Goal: Task Accomplishment & Management: Use online tool/utility

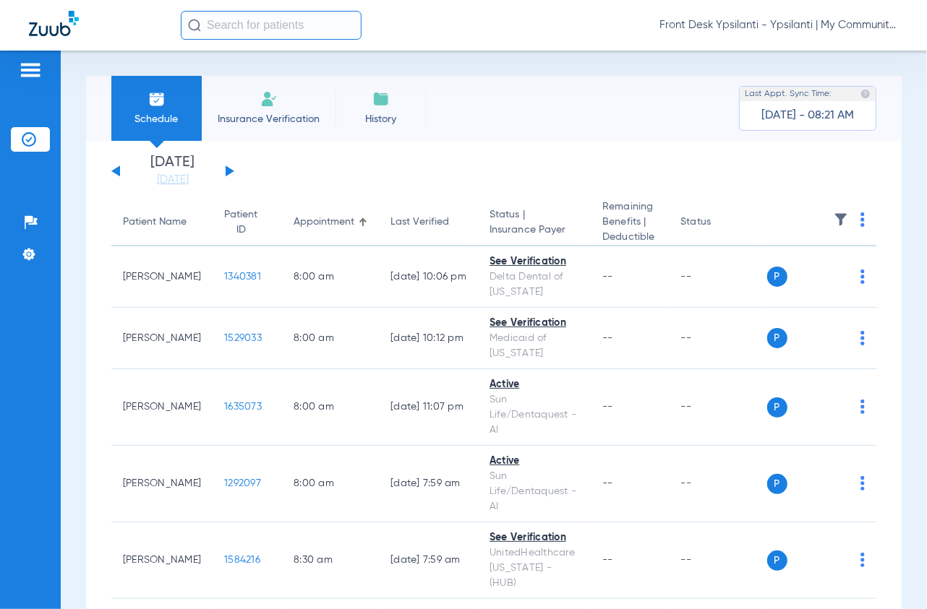
click at [227, 166] on button at bounding box center [229, 170] width 9 height 11
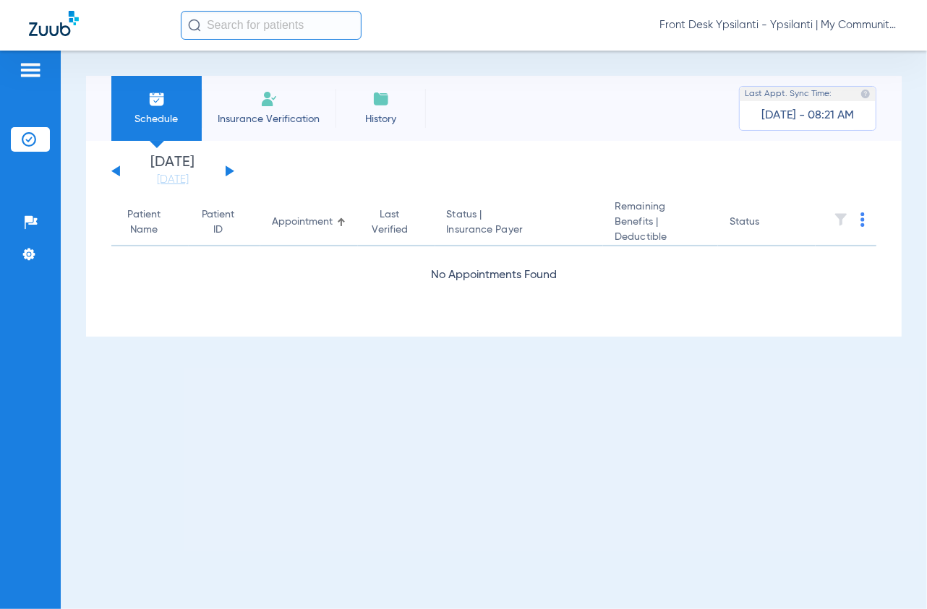
click at [223, 170] on div "Wednesday 06-11-2025 Thursday 06-12-2025 Friday 06-13-2025 Saturday 06-14-2025 …" at bounding box center [172, 171] width 123 height 32
click at [233, 170] on div "Wednesday 06-11-2025 Thursday 06-12-2025 Friday 06-13-2025 Saturday 06-14-2025 …" at bounding box center [172, 171] width 123 height 32
click at [233, 168] on div "Wednesday 06-11-2025 Thursday 06-12-2025 Friday 06-13-2025 Saturday 06-14-2025 …" at bounding box center [172, 171] width 123 height 32
click at [231, 168] on div "Wednesday 06-11-2025 Thursday 06-12-2025 Friday 06-13-2025 Saturday 06-14-2025 …" at bounding box center [172, 171] width 123 height 32
click at [225, 171] on div "Wednesday 06-11-2025 Thursday 06-12-2025 Friday 06-13-2025 Saturday 06-14-2025 …" at bounding box center [172, 171] width 123 height 32
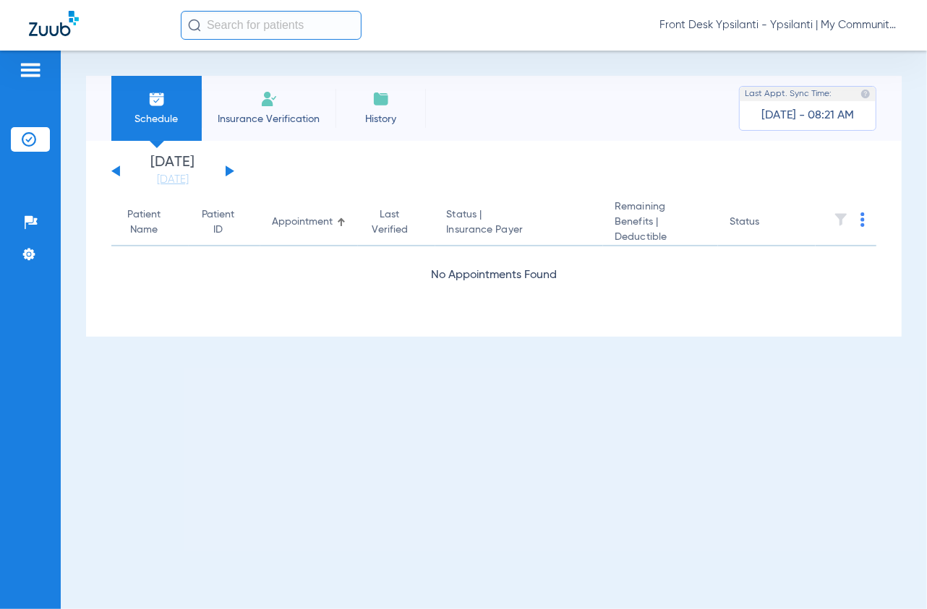
click at [226, 171] on button at bounding box center [229, 170] width 9 height 11
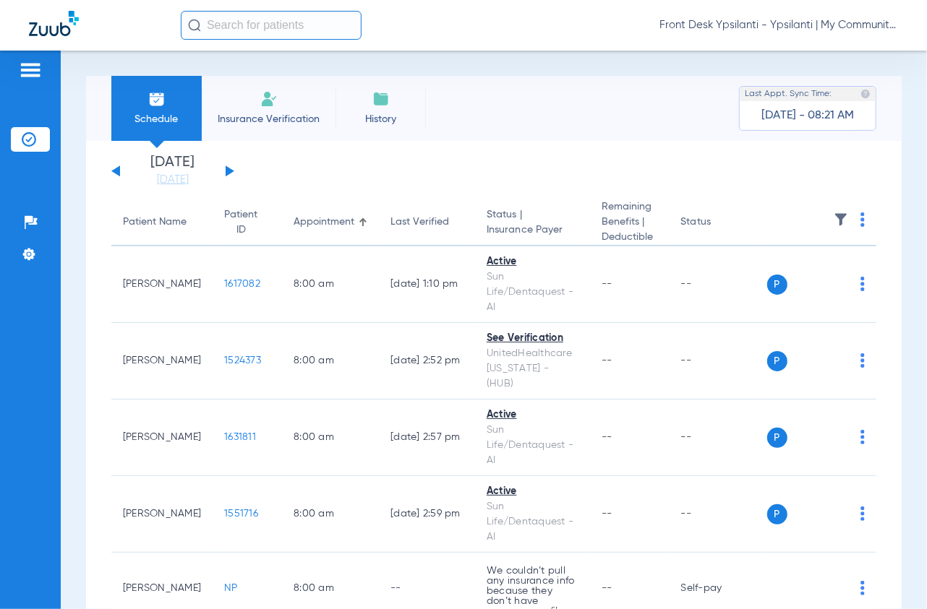
click at [854, 218] on th at bounding box center [822, 222] width 110 height 47
click at [860, 217] on img at bounding box center [862, 219] width 4 height 14
click at [768, 280] on span "Verify All" at bounding box center [795, 277] width 90 height 10
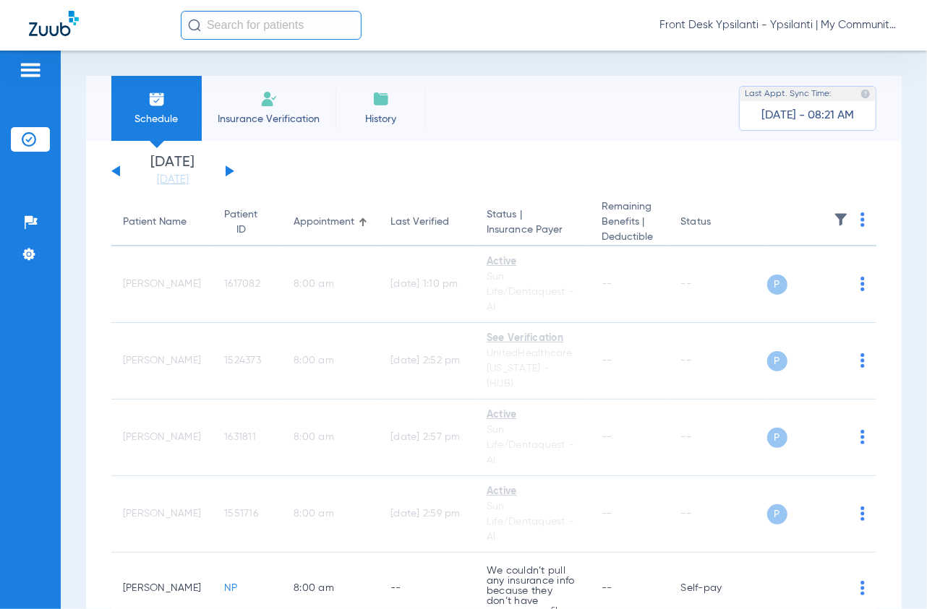
click at [691, 180] on app-single-date-navigator "Wednesday 06-11-2025 Thursday 06-12-2025 Friday 06-13-2025 Saturday 06-14-2025 …" at bounding box center [493, 171] width 765 height 32
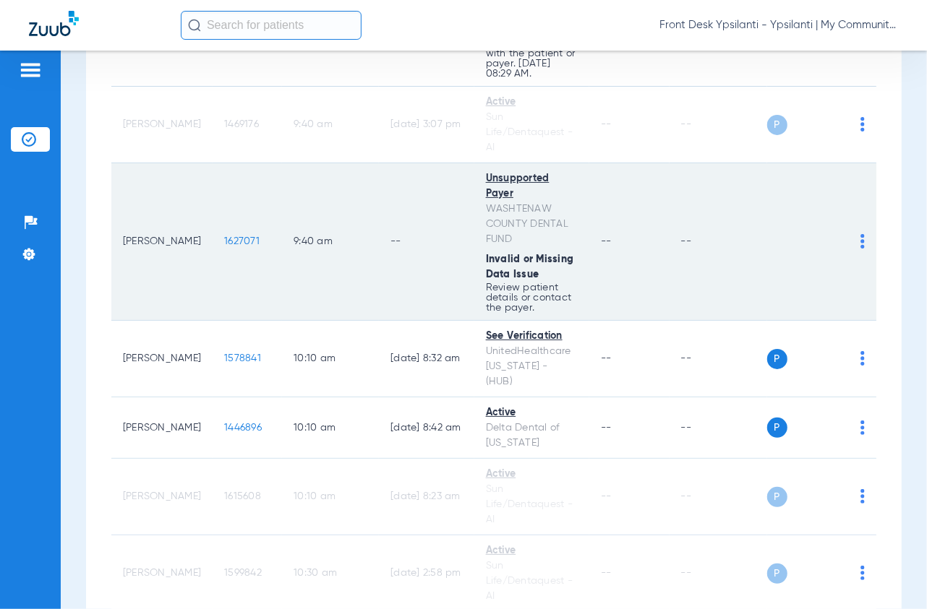
scroll to position [963, 0]
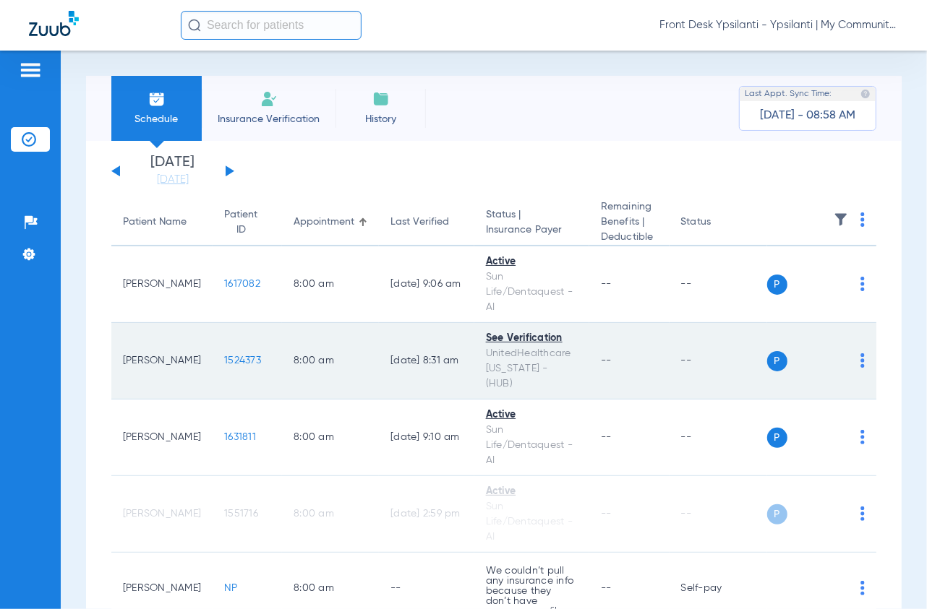
click at [214, 359] on td "1524373" at bounding box center [246, 361] width 69 height 77
click at [224, 357] on span "1524373" at bounding box center [242, 361] width 37 height 10
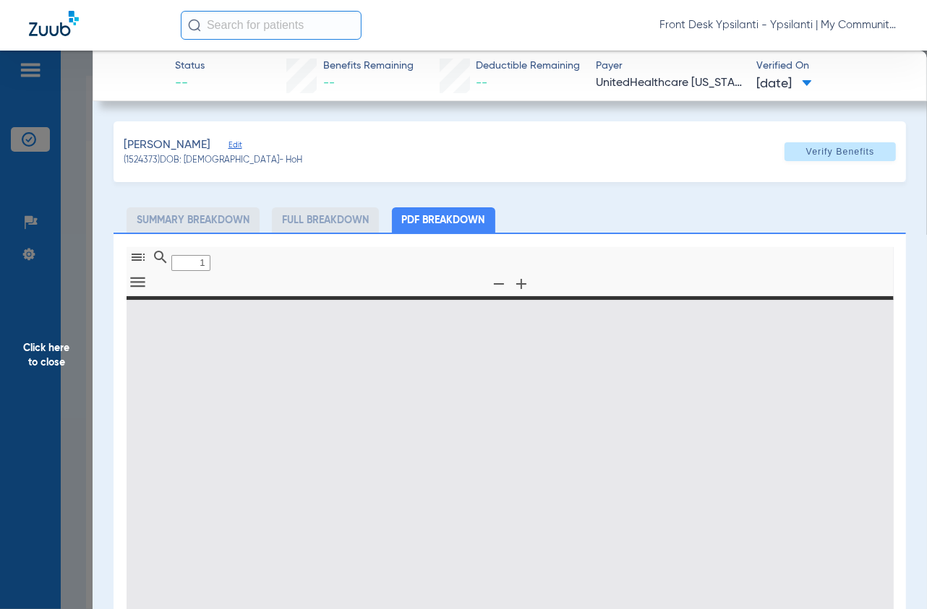
type input "0"
select select "page-width"
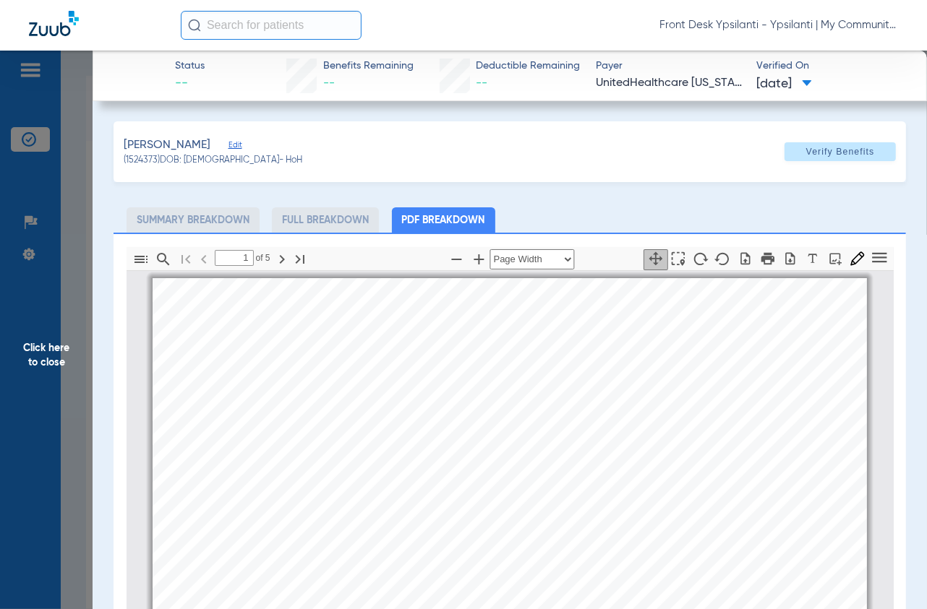
scroll to position [7, 0]
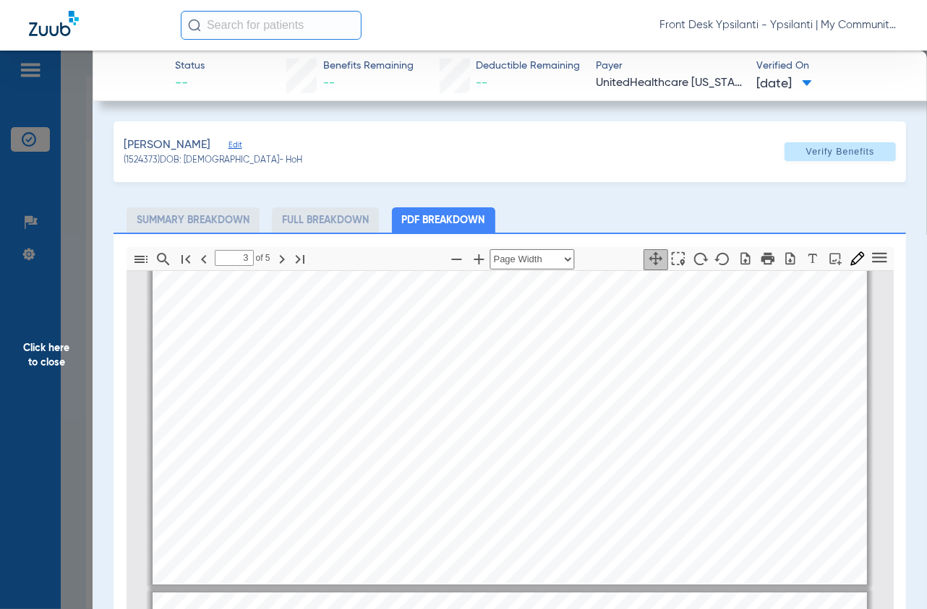
type input "4"
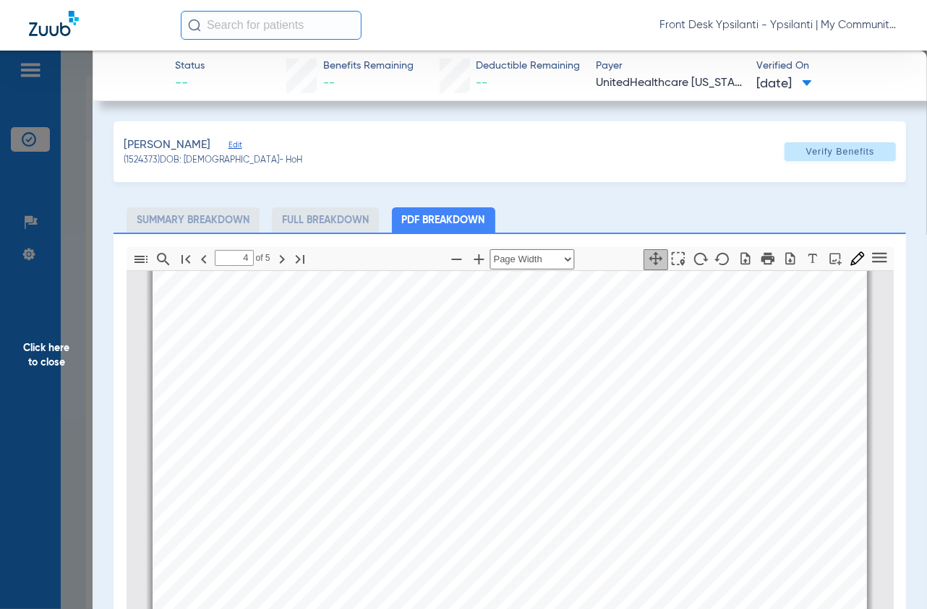
scroll to position [3138, 0]
drag, startPoint x: 66, startPoint y: 244, endPoint x: 366, endPoint y: 291, distance: 303.6
click at [66, 244] on span "Click here to close" at bounding box center [46, 355] width 93 height 609
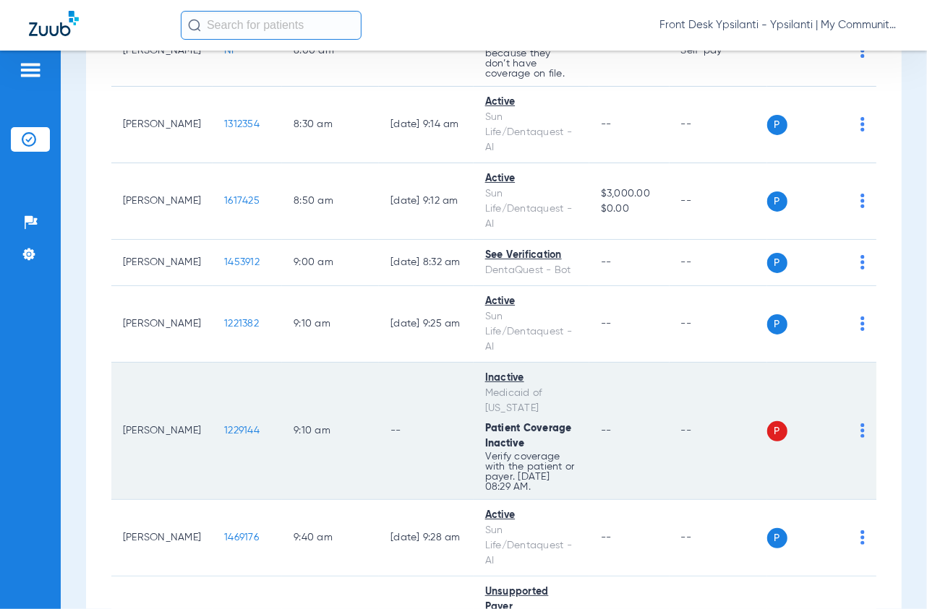
scroll to position [562, 0]
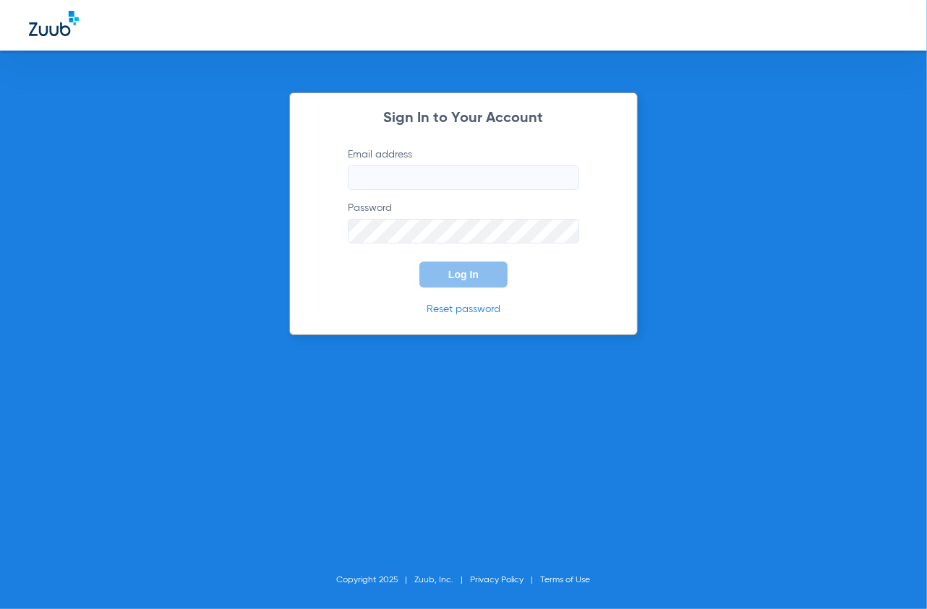
type input "[EMAIL_ADDRESS][DOMAIN_NAME]"
click at [468, 271] on span "Log In" at bounding box center [463, 275] width 30 height 12
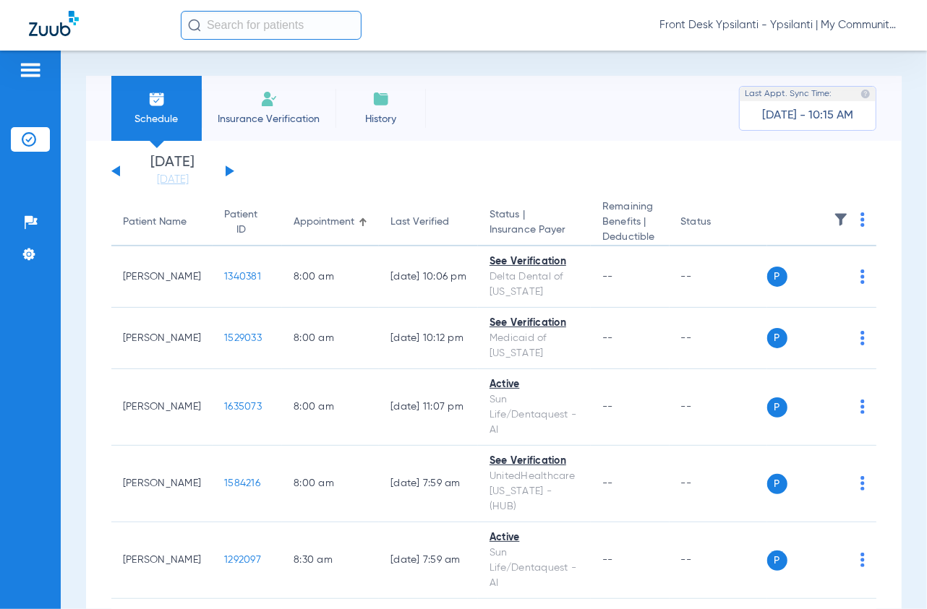
click at [225, 179] on div "[DATE] [DATE] [DATE] [DATE] [DATE] [DATE] [DATE] [DATE] [DATE] [DATE] [DATE] [D…" at bounding box center [172, 171] width 123 height 32
click at [227, 177] on div "[DATE] [DATE] [DATE] [DATE] [DATE] [DATE] [DATE] [DATE] [DATE] [DATE] [DATE] [D…" at bounding box center [172, 171] width 123 height 32
click at [227, 174] on button at bounding box center [229, 170] width 9 height 11
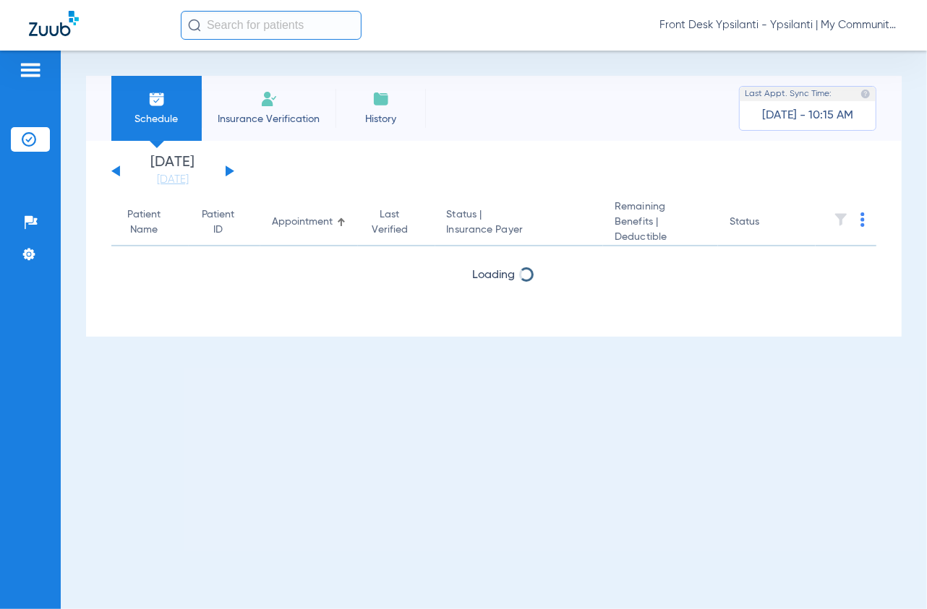
click at [227, 174] on button at bounding box center [229, 170] width 9 height 11
click at [118, 168] on button at bounding box center [115, 170] width 9 height 11
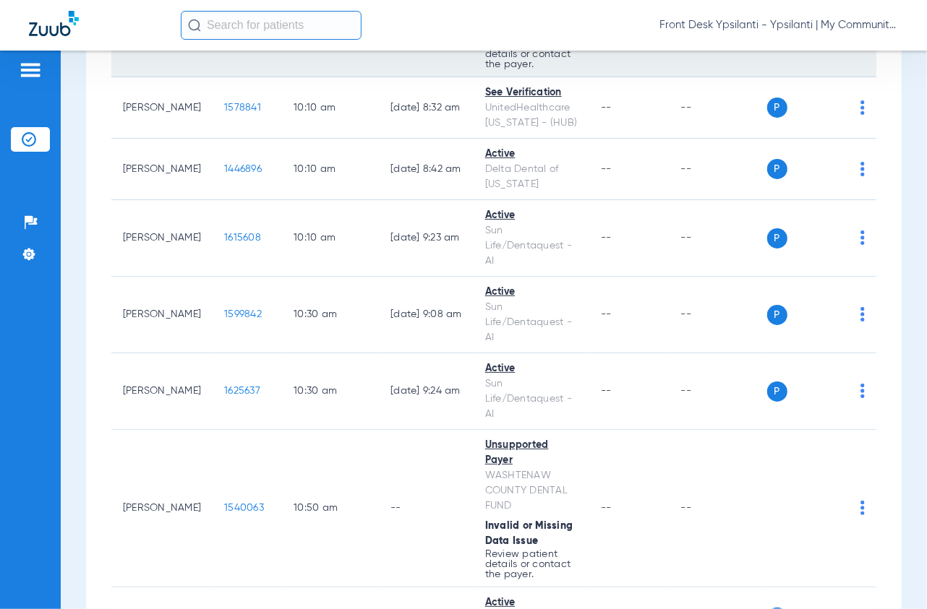
scroll to position [1204, 0]
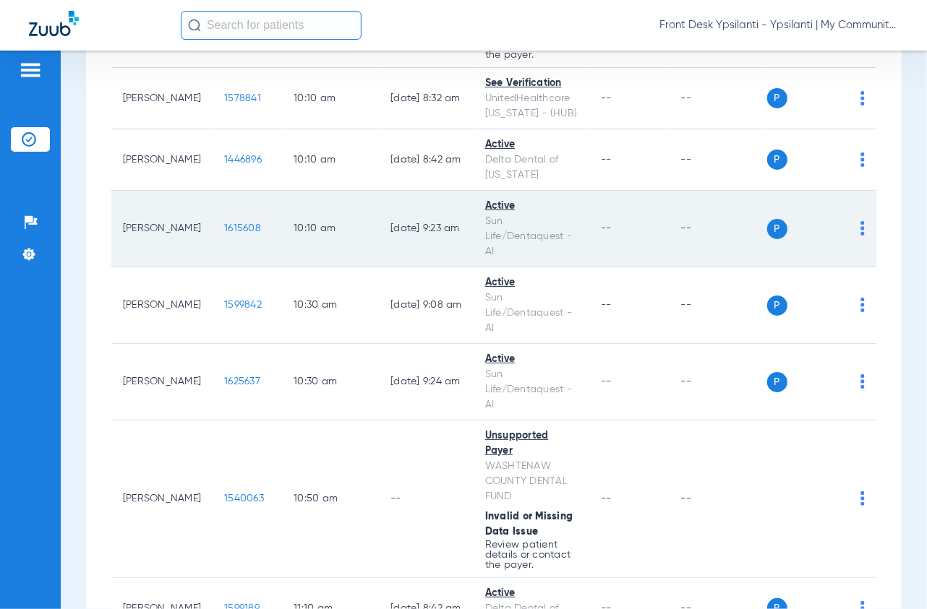
click at [230, 233] on span "1615608" at bounding box center [242, 228] width 37 height 10
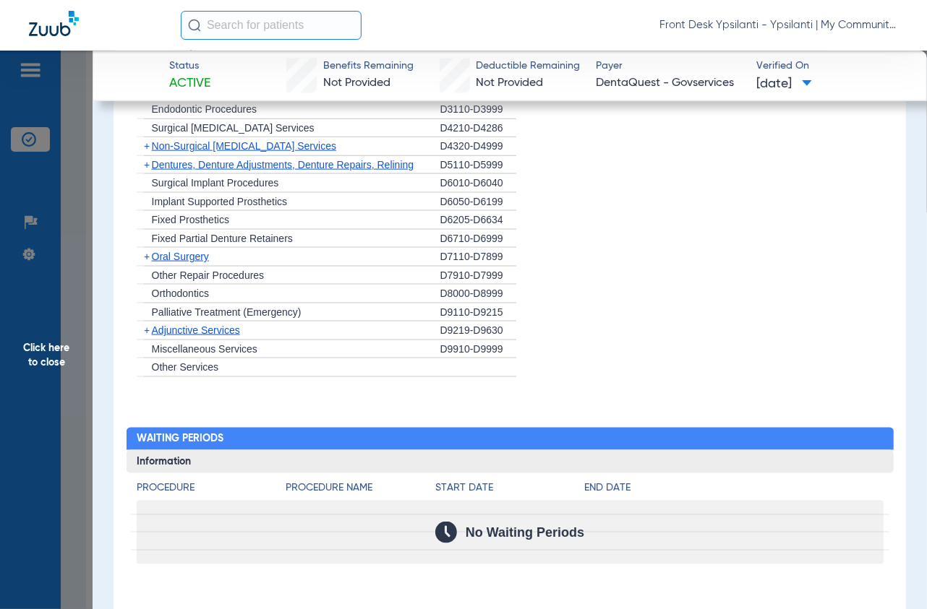
scroll to position [1307, 0]
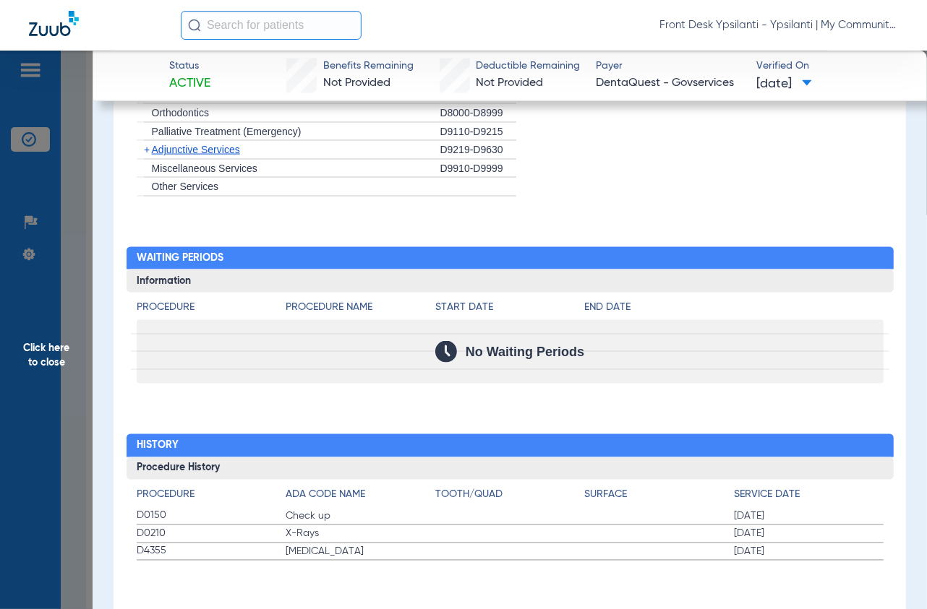
click at [85, 103] on span "Click here to close" at bounding box center [46, 355] width 93 height 609
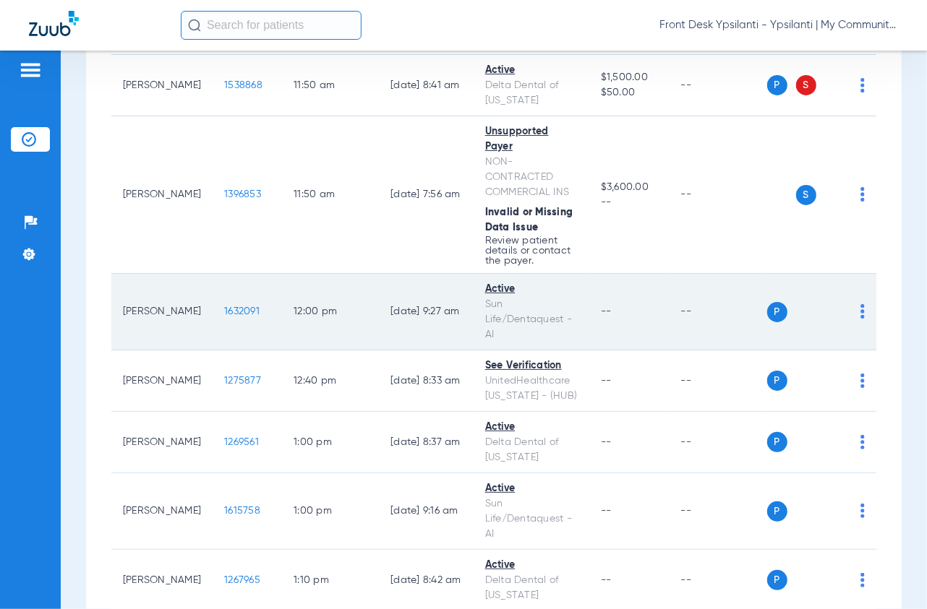
scroll to position [2007, 0]
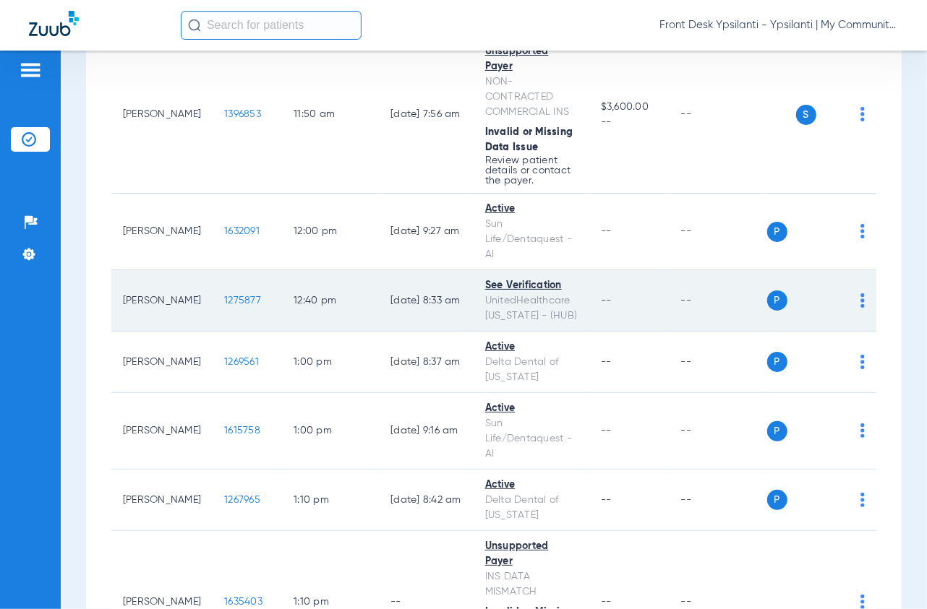
click at [224, 296] on span "1275877" at bounding box center [242, 301] width 37 height 10
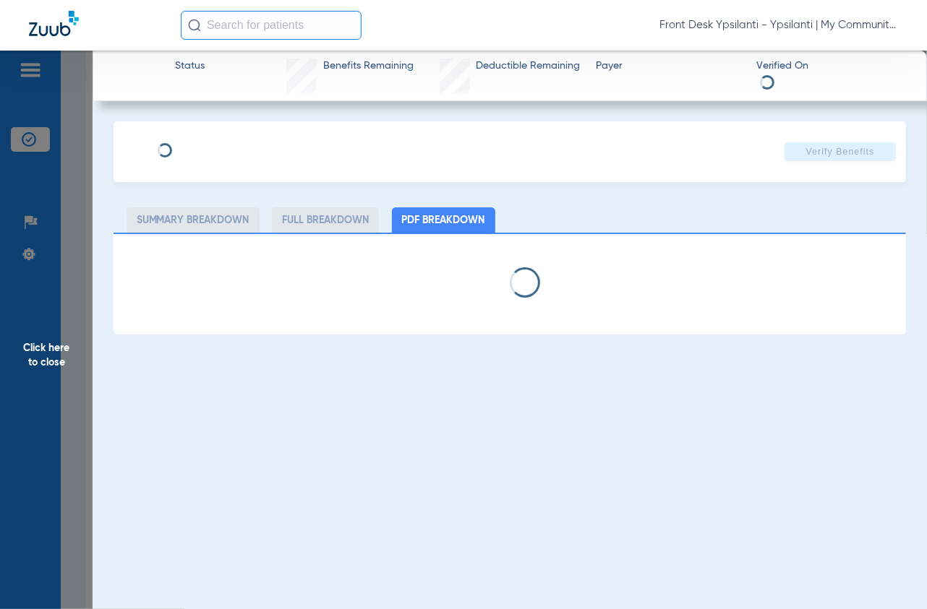
select select "page-width"
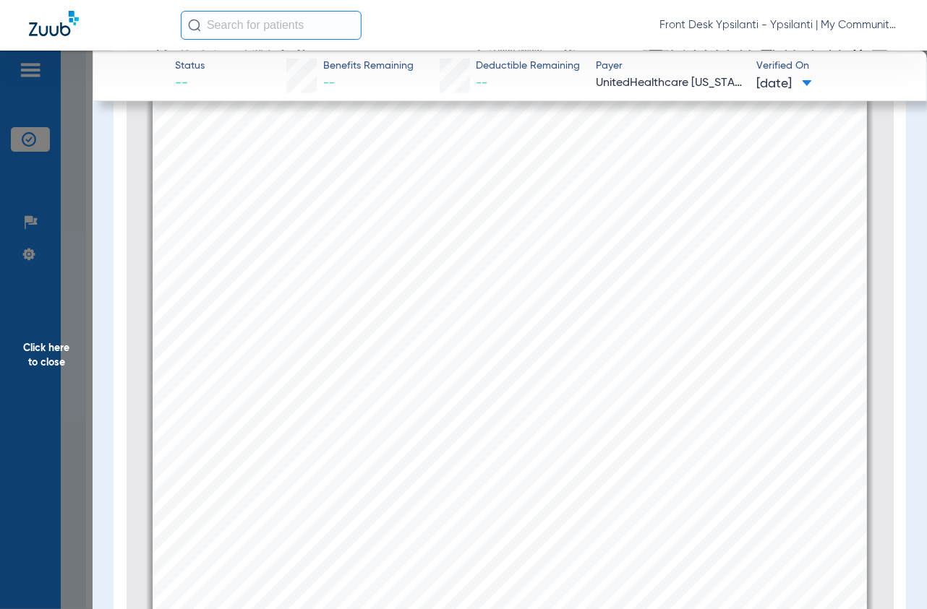
scroll to position [327, 0]
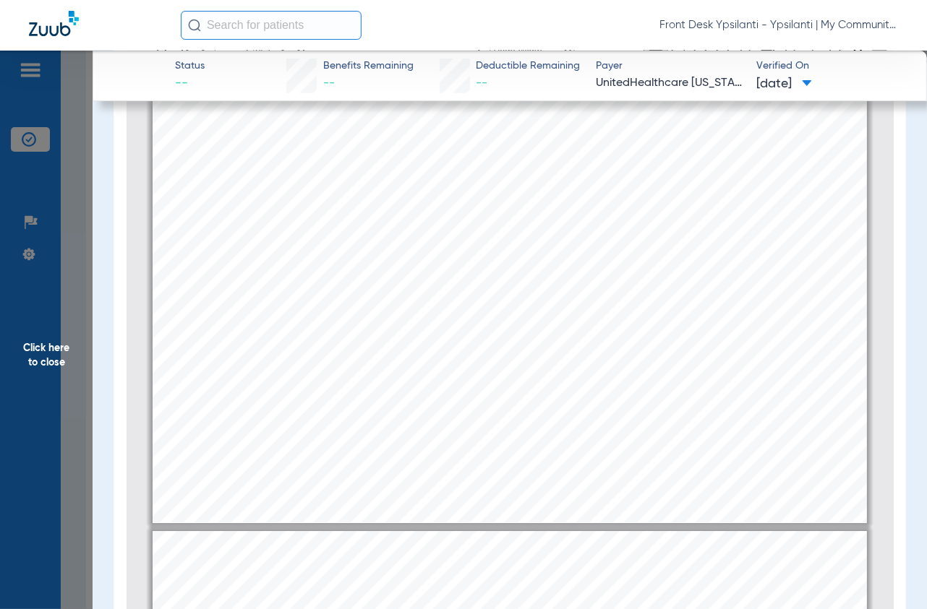
type input "4"
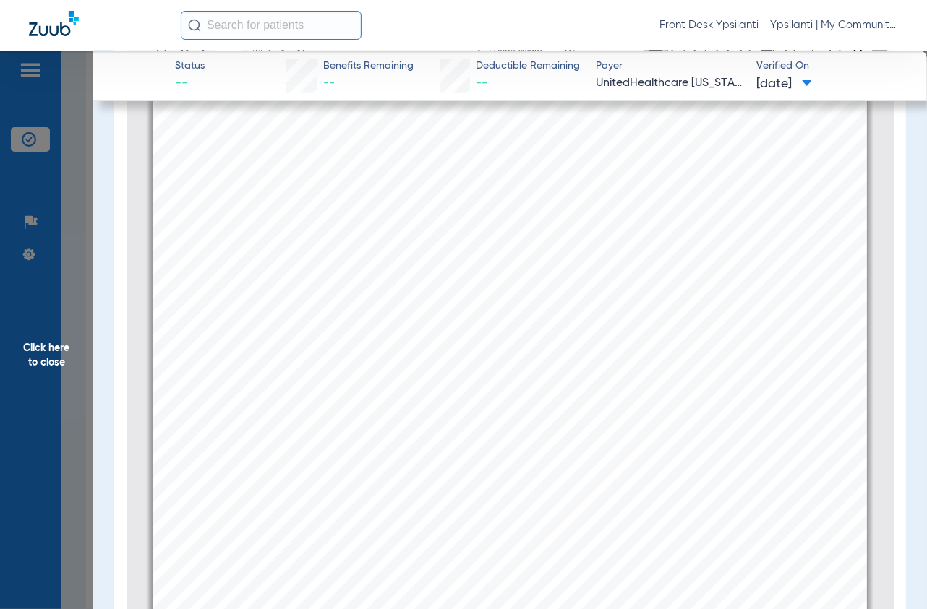
scroll to position [3137, 0]
click at [88, 292] on span "Click here to close" at bounding box center [46, 355] width 93 height 609
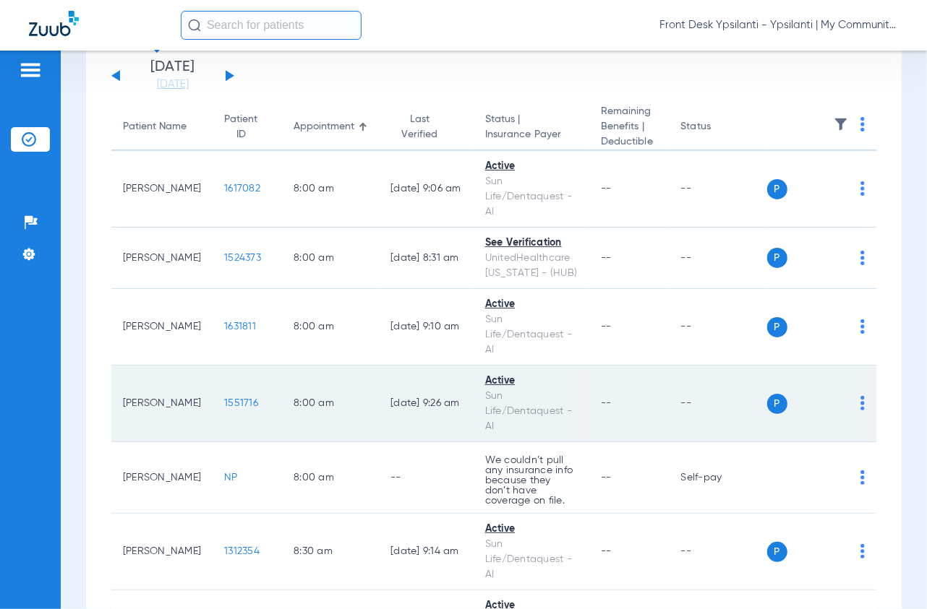
scroll to position [0, 0]
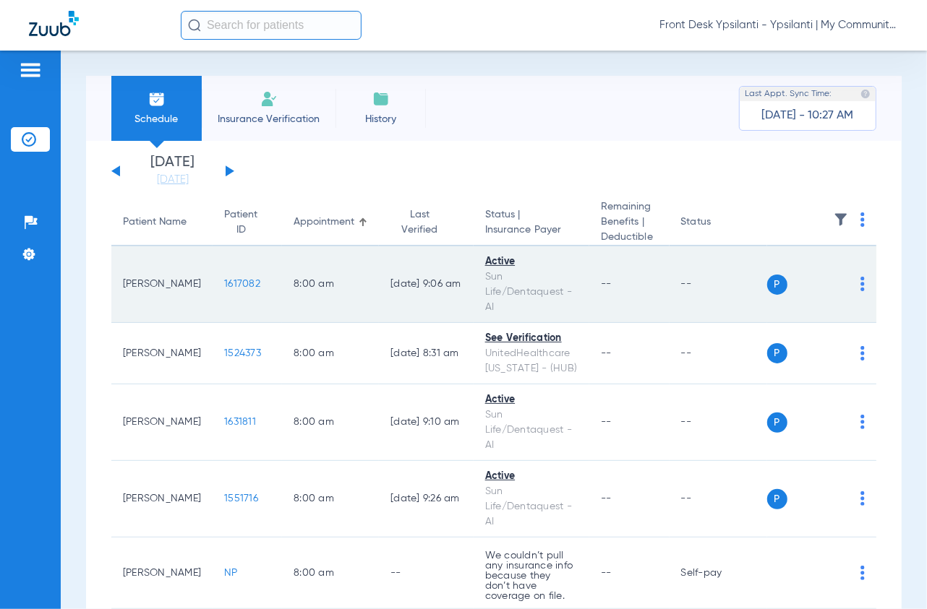
click at [224, 282] on span "1617082" at bounding box center [242, 284] width 36 height 10
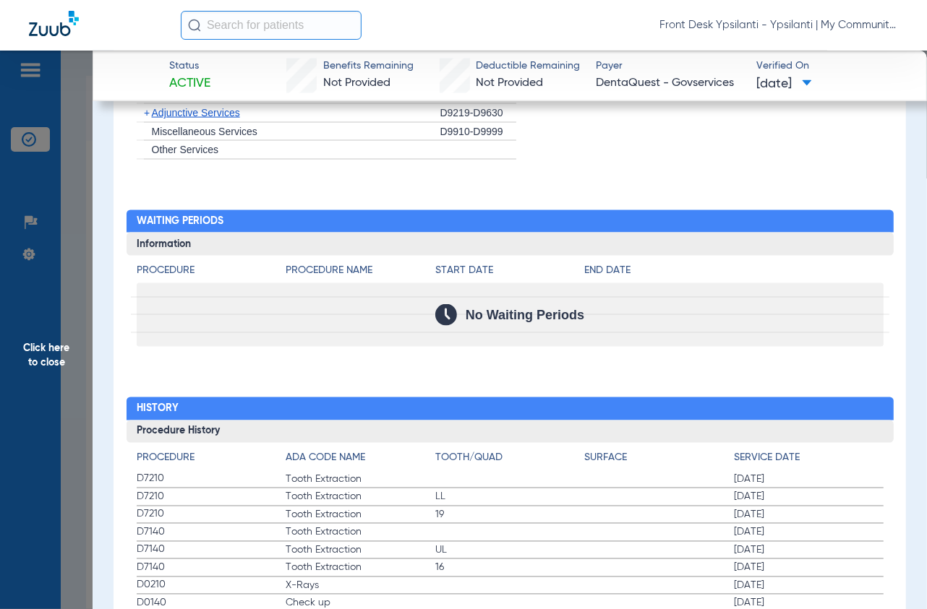
scroll to position [1396, 0]
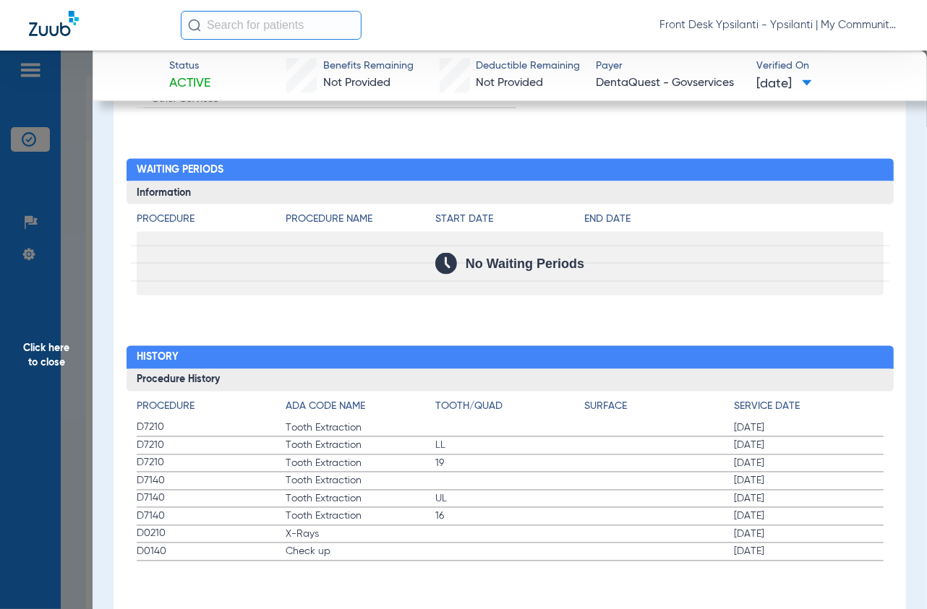
click at [77, 109] on span "Click here to close" at bounding box center [46, 355] width 93 height 609
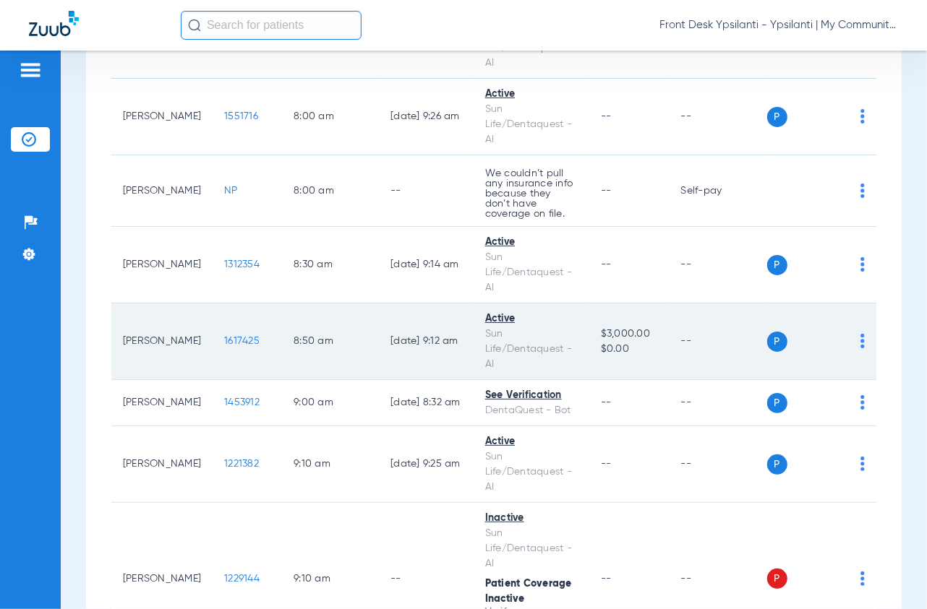
scroll to position [401, 0]
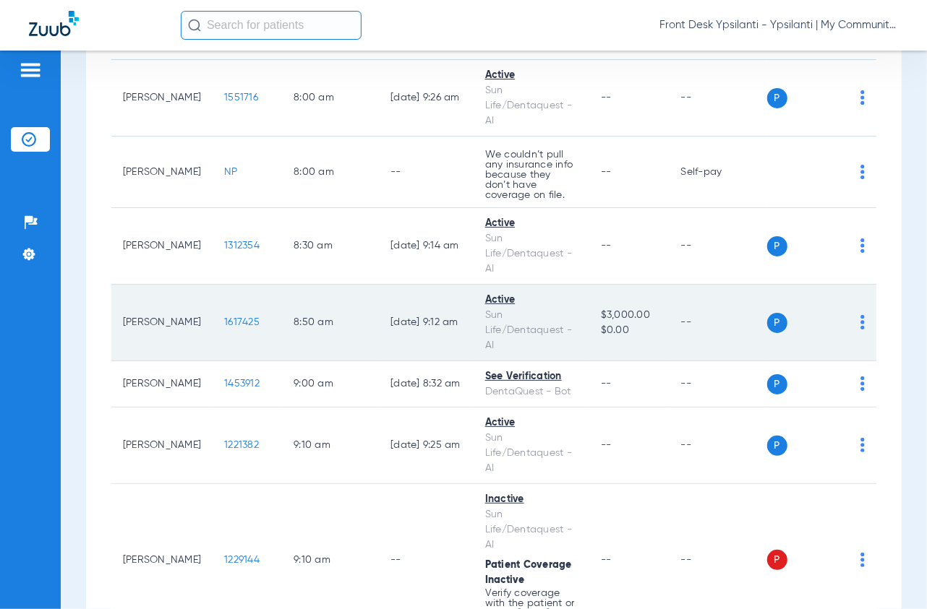
click at [224, 317] on span "1617425" at bounding box center [241, 322] width 35 height 10
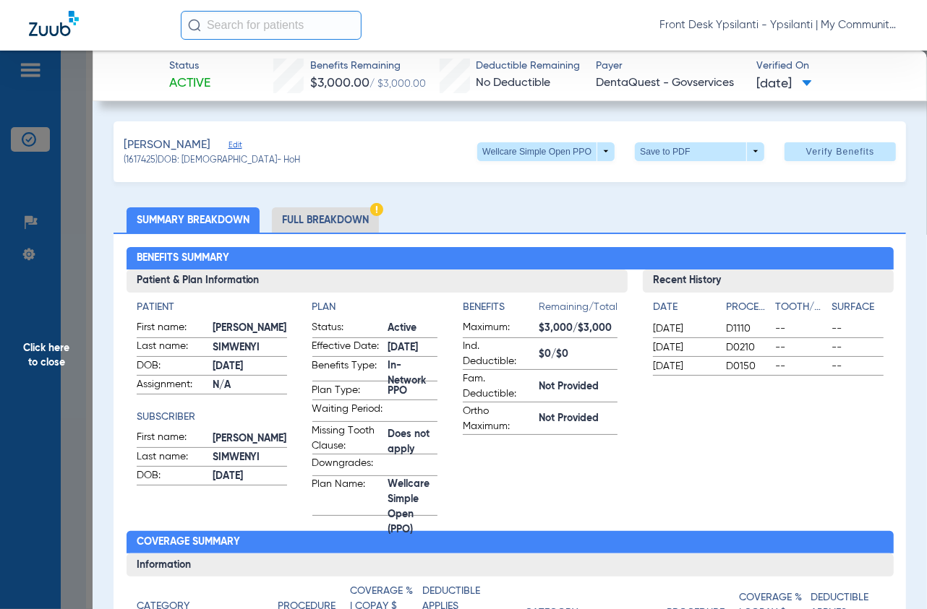
click at [68, 259] on span "Click here to close" at bounding box center [46, 355] width 93 height 609
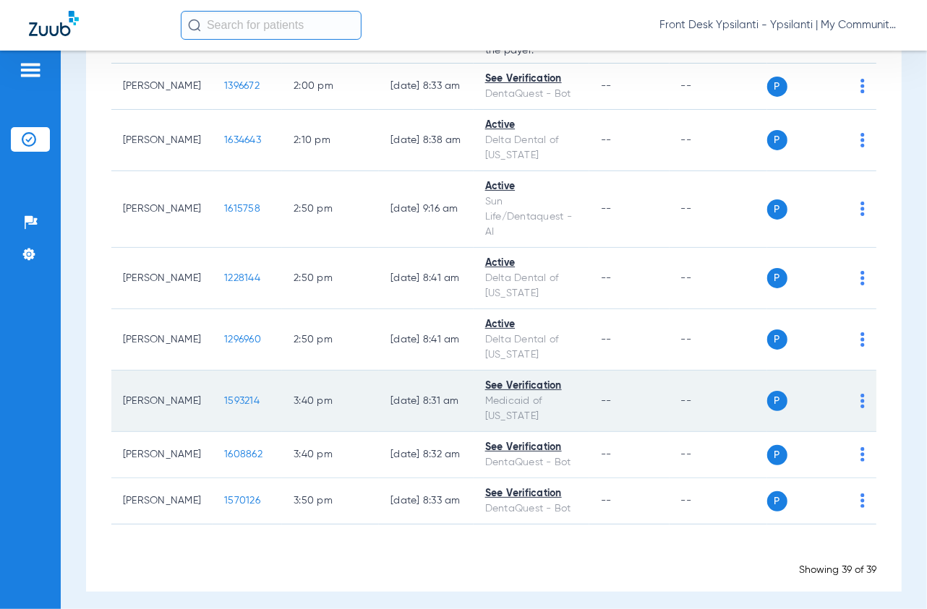
scroll to position [2837, 0]
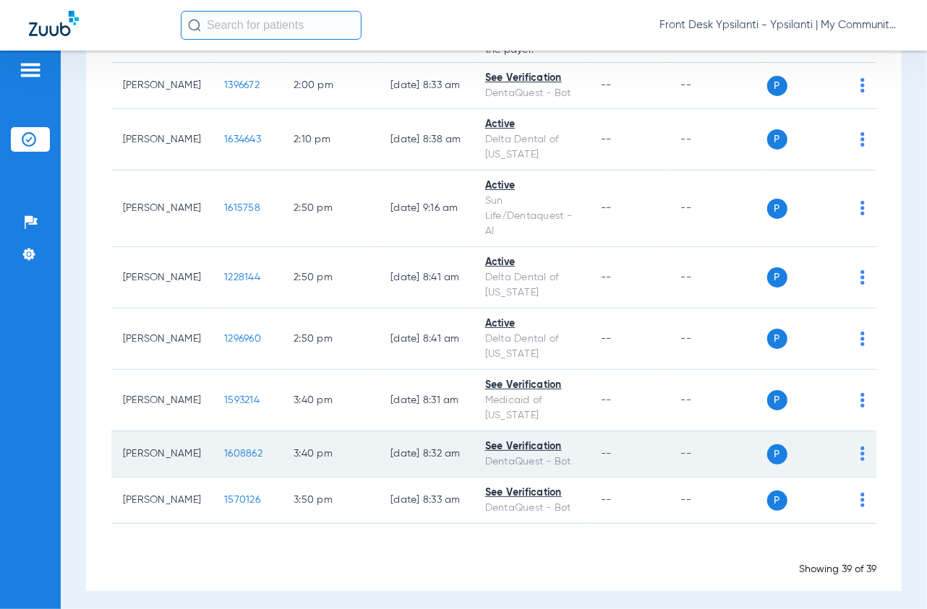
click at [232, 449] on span "1608862" at bounding box center [243, 454] width 38 height 10
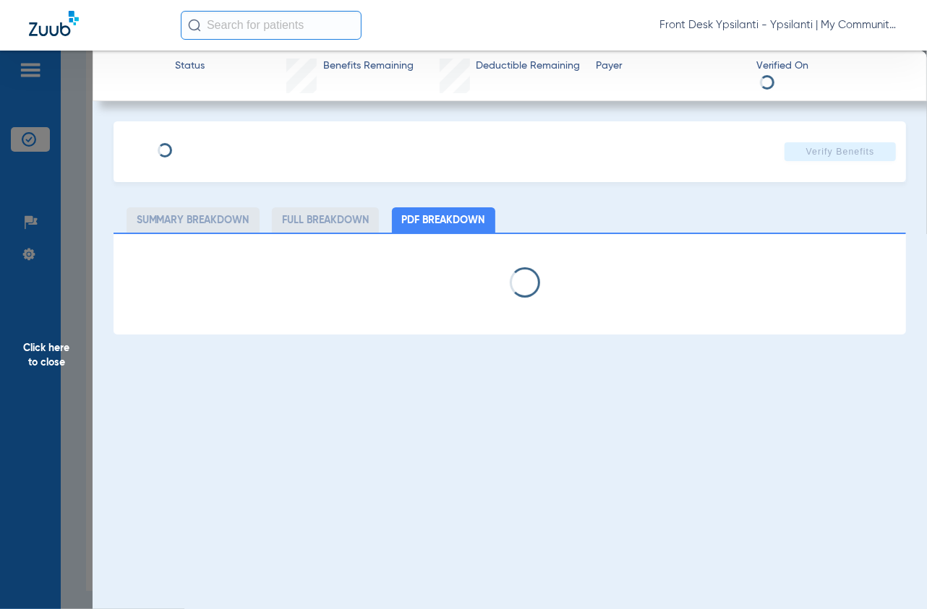
select select "page-width"
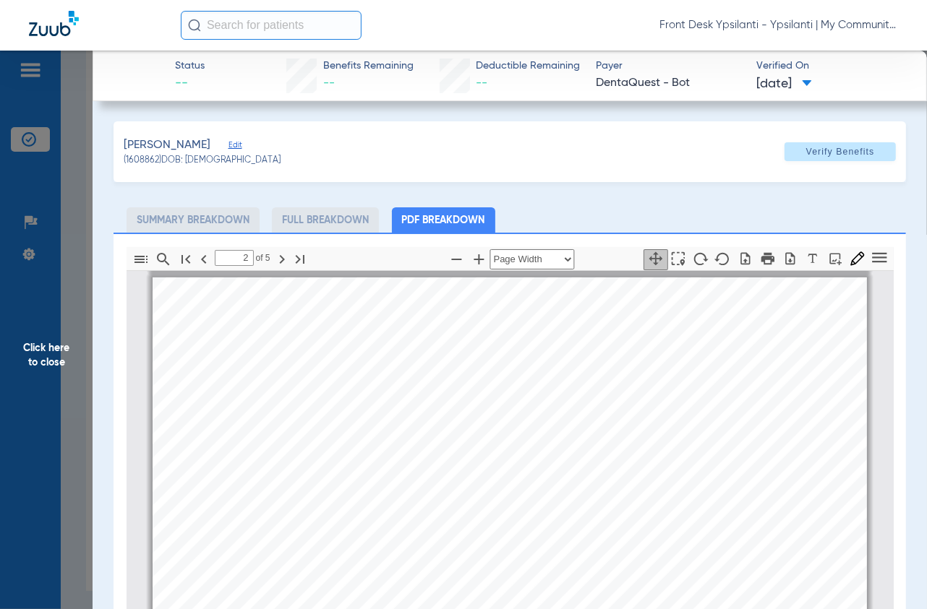
scroll to position [488, 0]
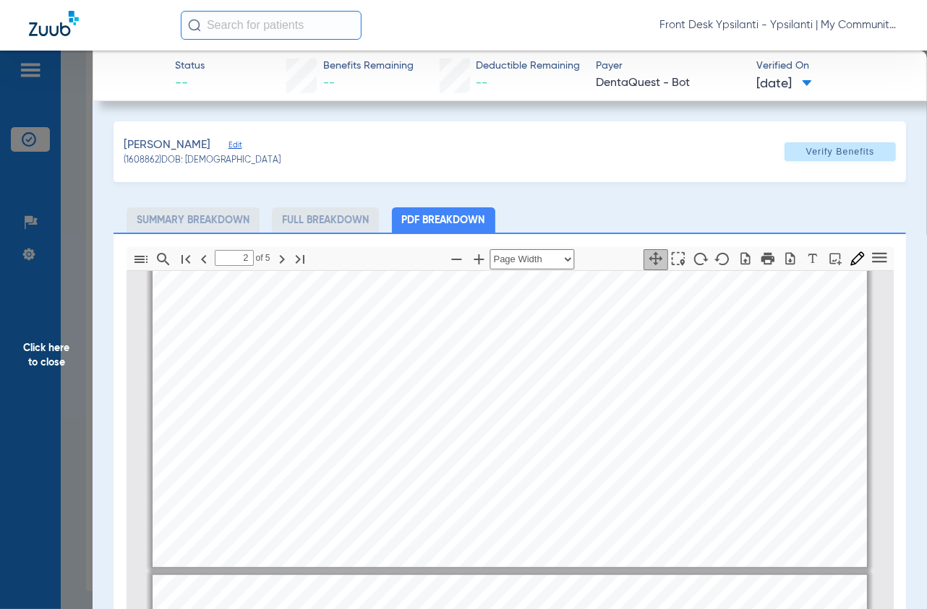
type input "3"
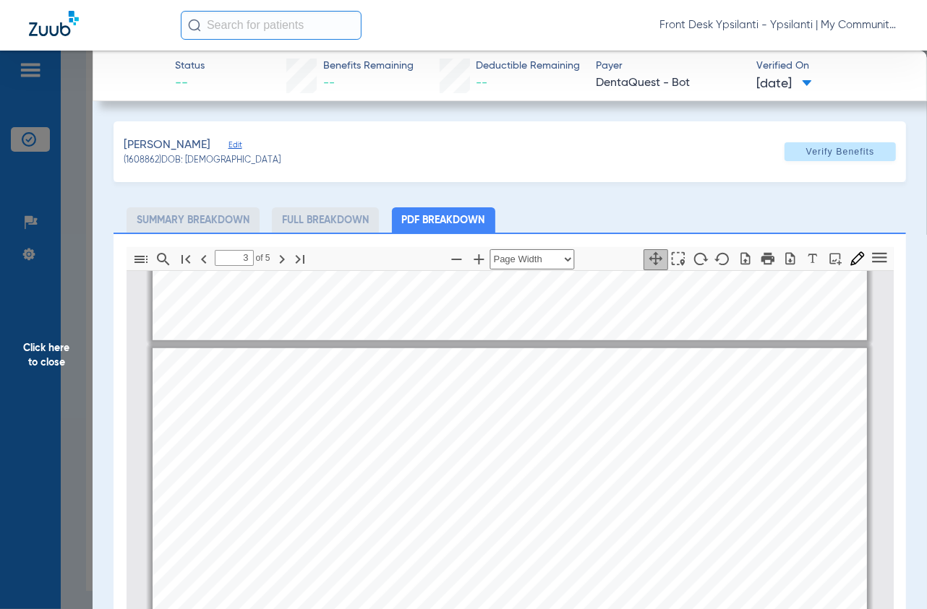
scroll to position [970, 0]
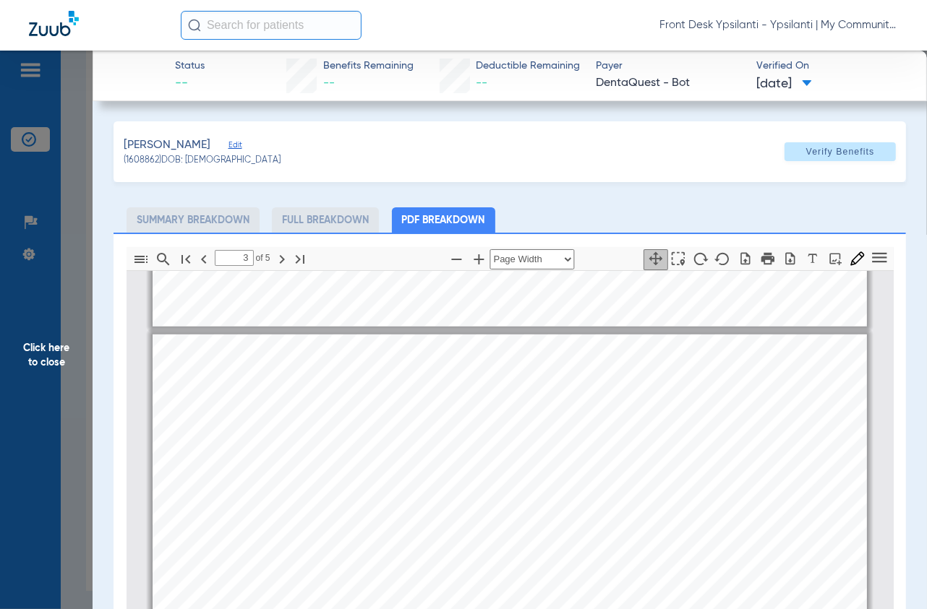
drag, startPoint x: 89, startPoint y: 179, endPoint x: 854, endPoint y: 168, distance: 765.4
click at [89, 179] on span "Click here to close" at bounding box center [46, 355] width 93 height 609
